Goal: Task Accomplishment & Management: Complete application form

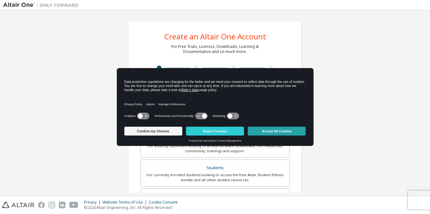
click at [268, 131] on button "Accept All Cookies" at bounding box center [277, 131] width 58 height 9
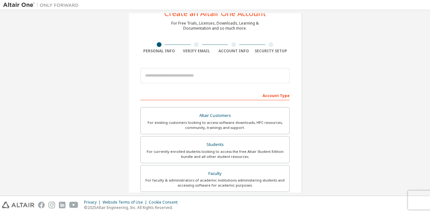
scroll to position [32, 0]
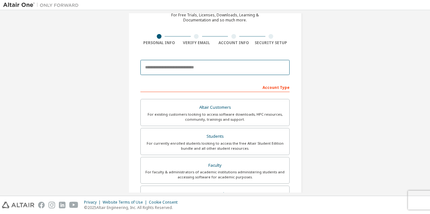
click at [187, 69] on input "email" at bounding box center [215, 67] width 149 height 15
type input "**********"
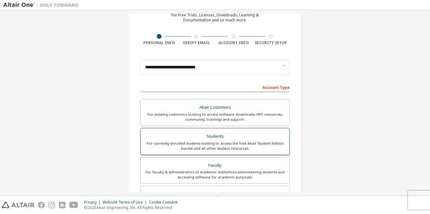
click at [210, 136] on div "Students" at bounding box center [215, 136] width 141 height 9
click at [251, 142] on div "For currently enrolled students looking to access the free Altair Student Editi…" at bounding box center [215, 146] width 141 height 10
click at [191, 40] on div "Verify Email" at bounding box center [197, 39] width 38 height 11
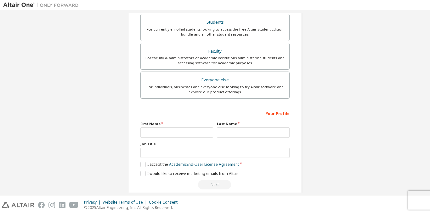
scroll to position [154, 0]
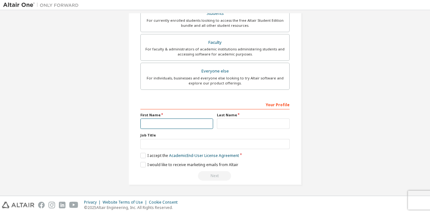
click at [170, 126] on input "text" at bounding box center [177, 123] width 73 height 10
type input "*********"
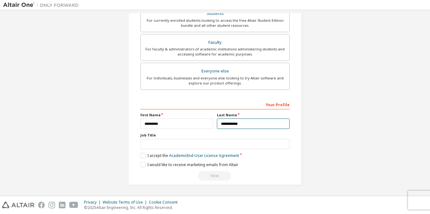
type input "**********"
click at [143, 154] on label "I accept the Academic End-User License Agreement" at bounding box center [190, 155] width 99 height 5
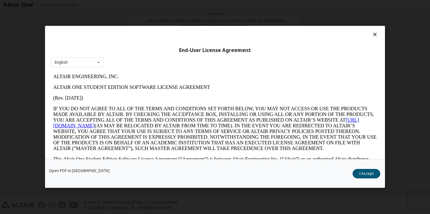
scroll to position [0, 0]
click at [367, 173] on button "I Accept" at bounding box center [367, 173] width 28 height 9
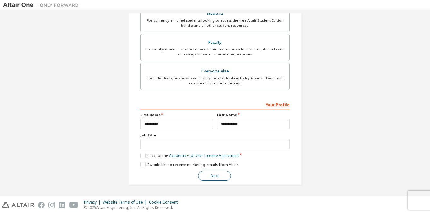
click at [211, 173] on button "Next" at bounding box center [214, 175] width 33 height 9
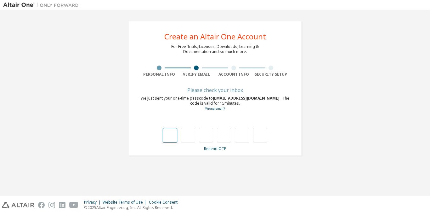
click at [171, 134] on input "text" at bounding box center [170, 135] width 14 height 14
type input "*"
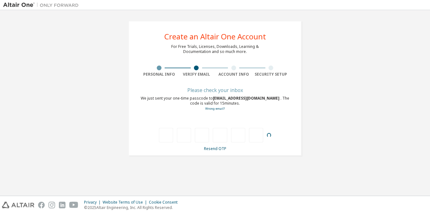
type input "*"
